Goal: Navigation & Orientation: Go to known website

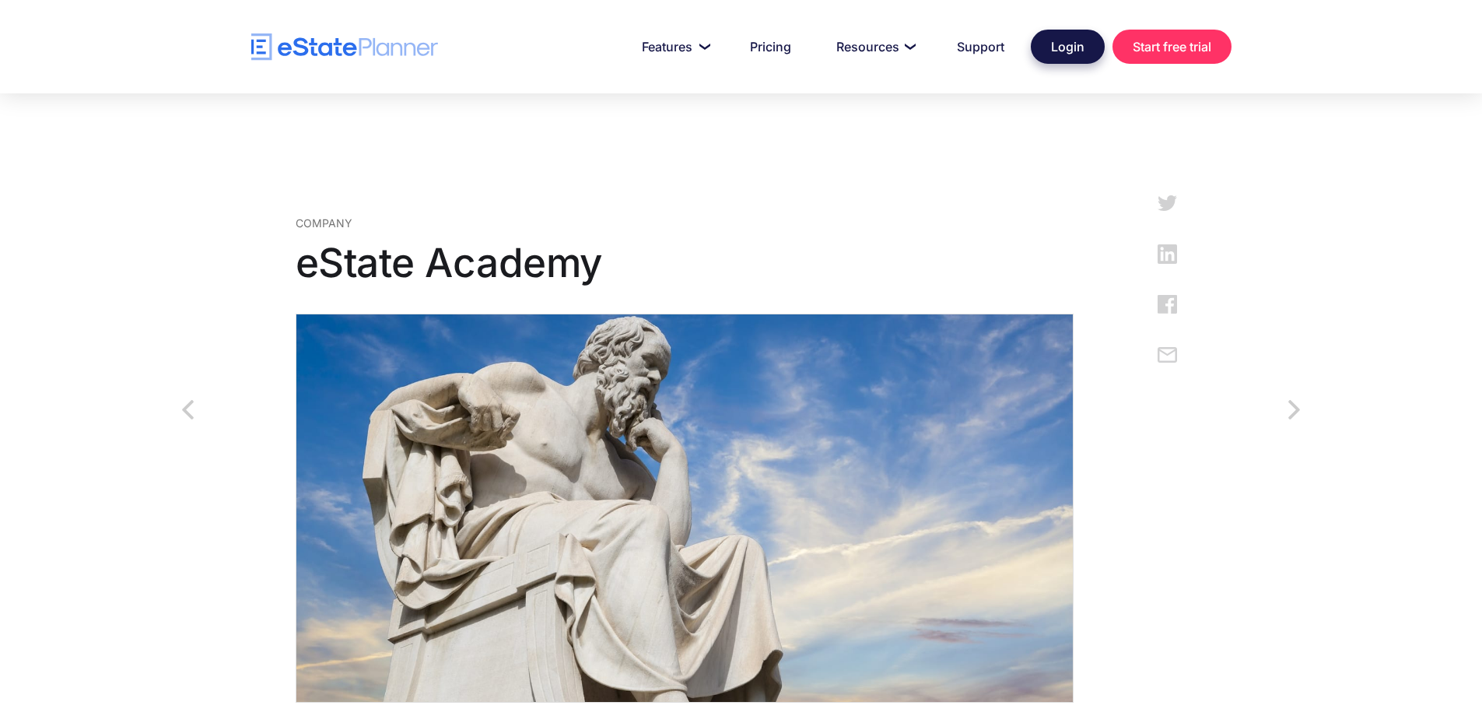
click at [1077, 49] on link "Login" at bounding box center [1068, 47] width 74 height 34
click at [1063, 61] on link "Login" at bounding box center [1068, 47] width 74 height 34
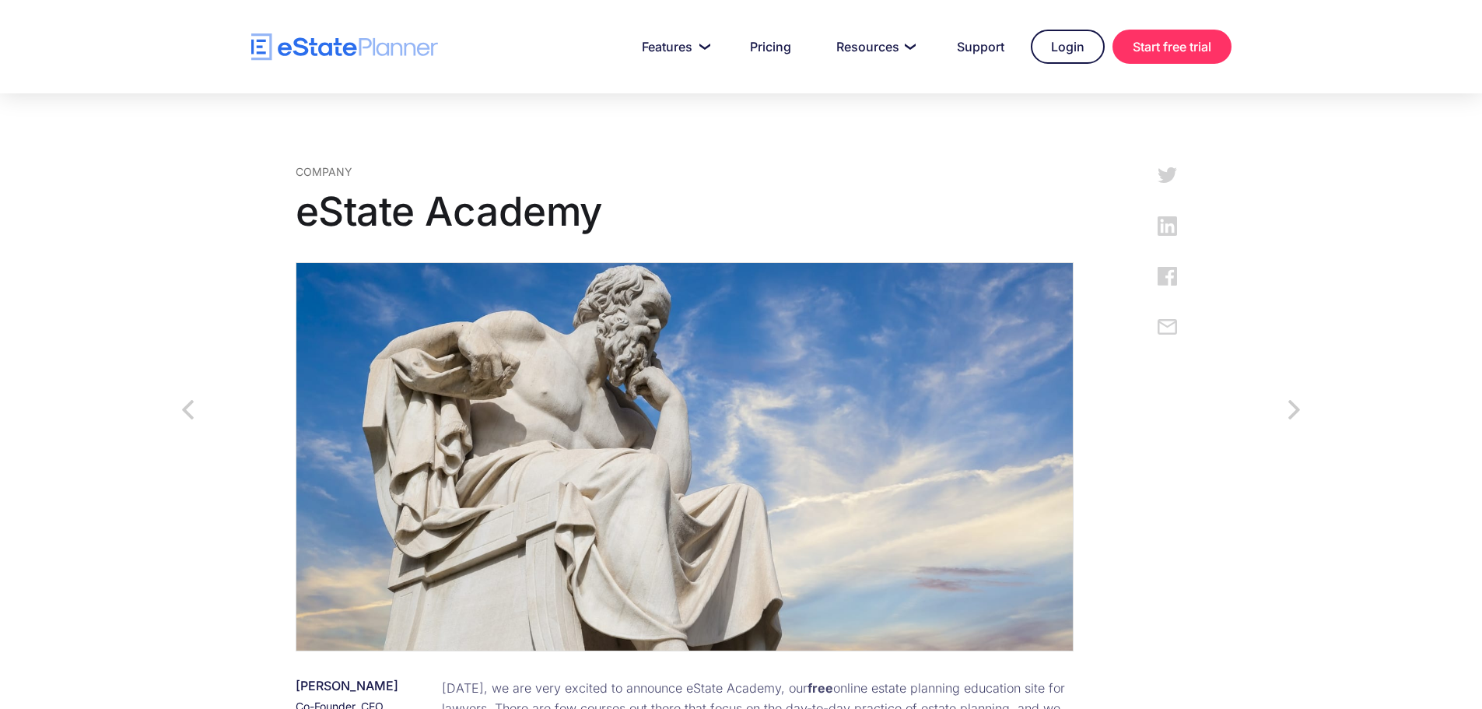
scroll to position [78, 0]
